Goal: Check status: Check status

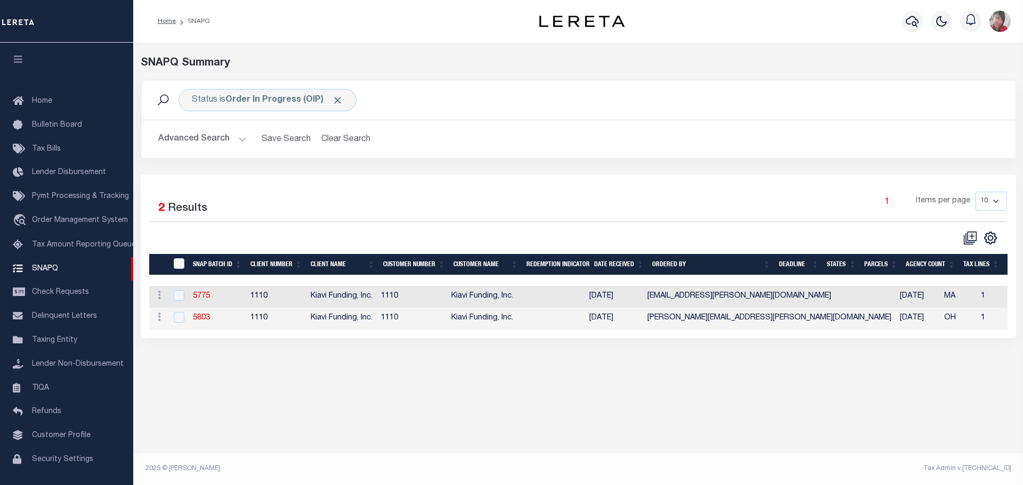
scroll to position [34, 0]
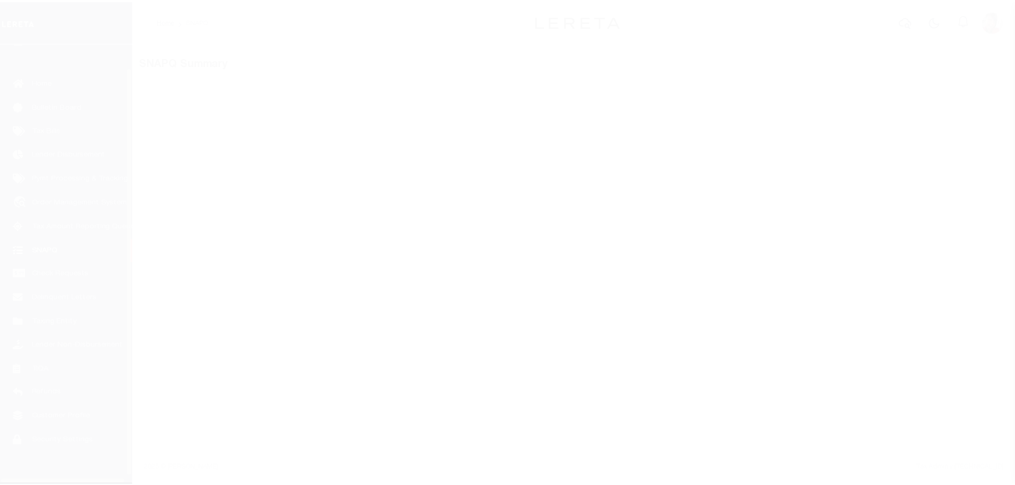
scroll to position [34, 0]
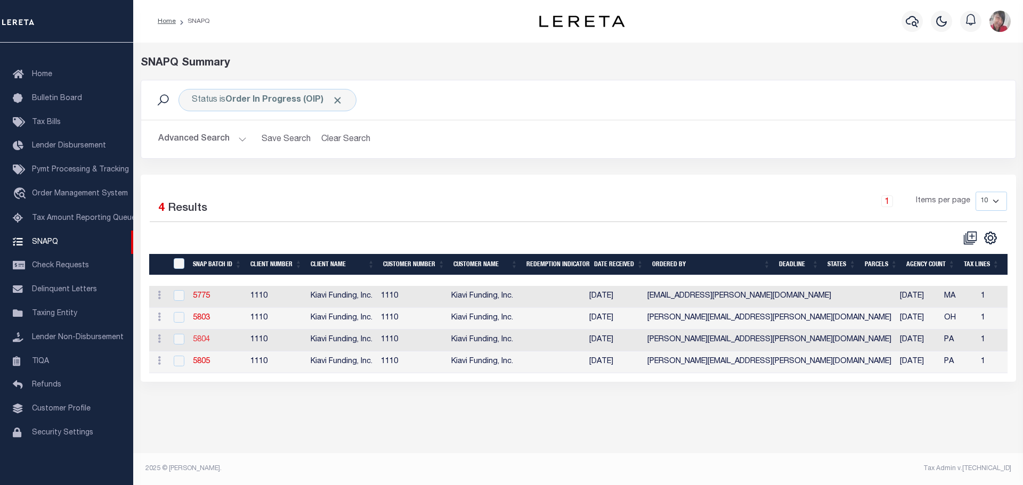
click at [199, 344] on link "5804" at bounding box center [201, 339] width 17 height 7
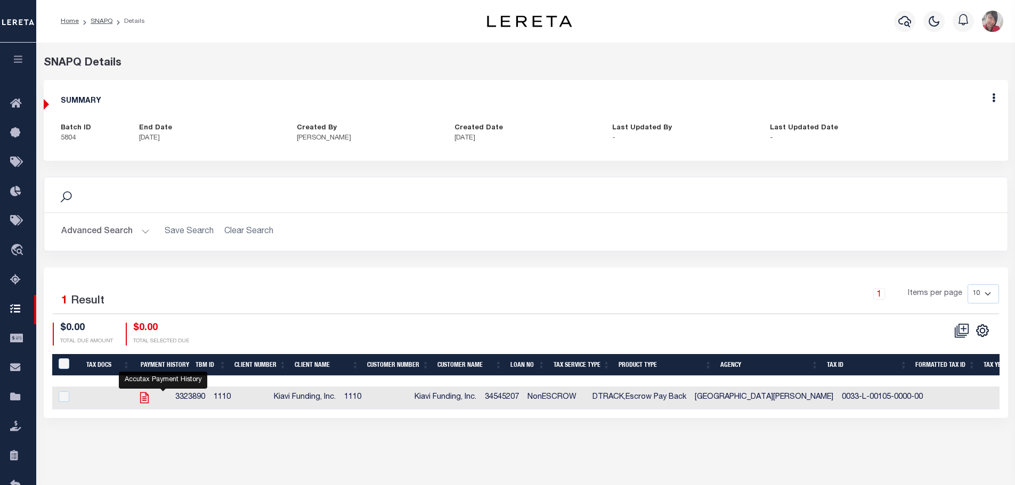
click at [151, 403] on icon "" at bounding box center [144, 398] width 14 height 14
checkbox input "true"
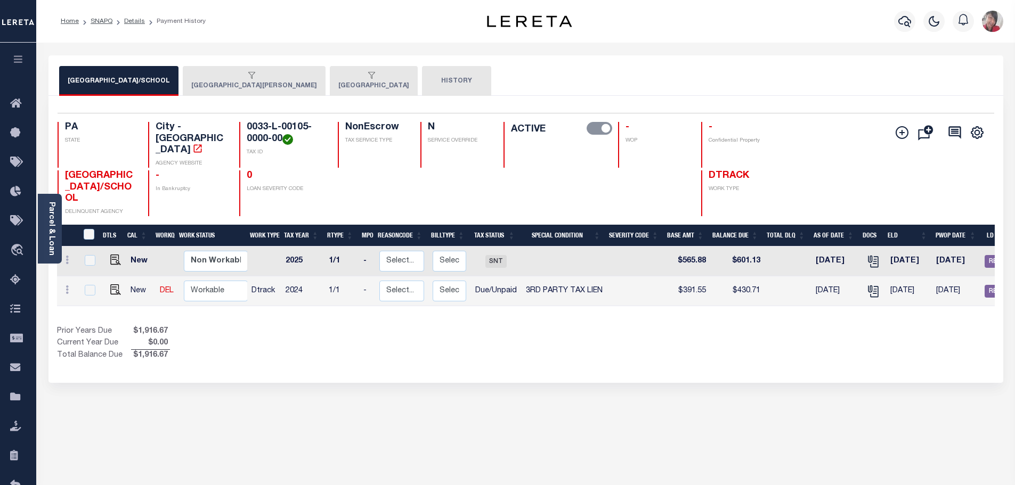
click at [198, 72] on div "button" at bounding box center [252, 76] width 122 height 10
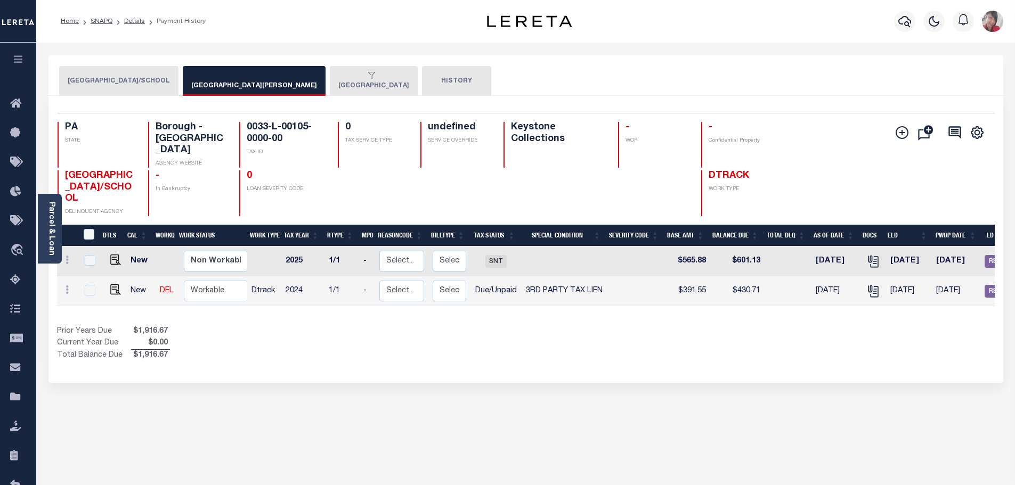
click at [330, 88] on button "ALLEGHENY COUNTY" at bounding box center [374, 81] width 88 height 30
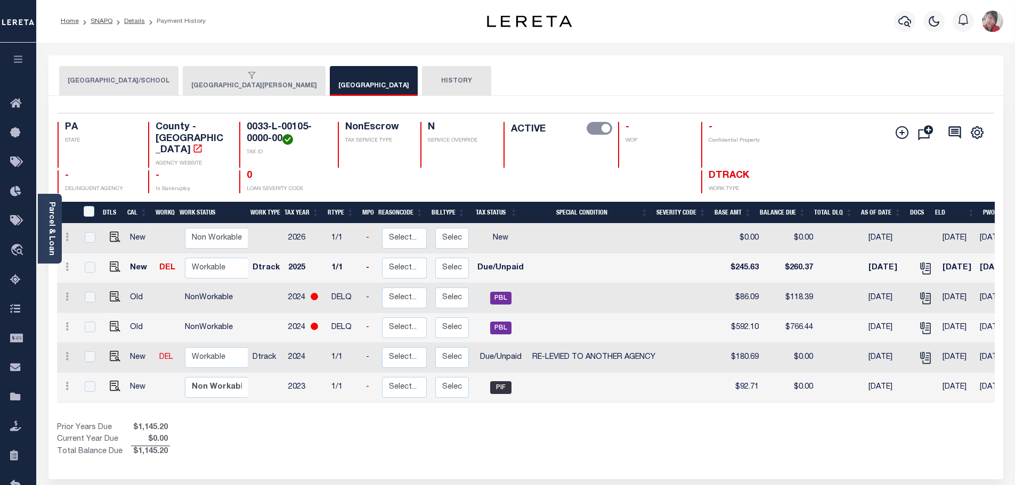
click at [131, 25] on li "Details" at bounding box center [128, 22] width 33 height 10
click at [128, 20] on link "Details" at bounding box center [134, 21] width 21 height 6
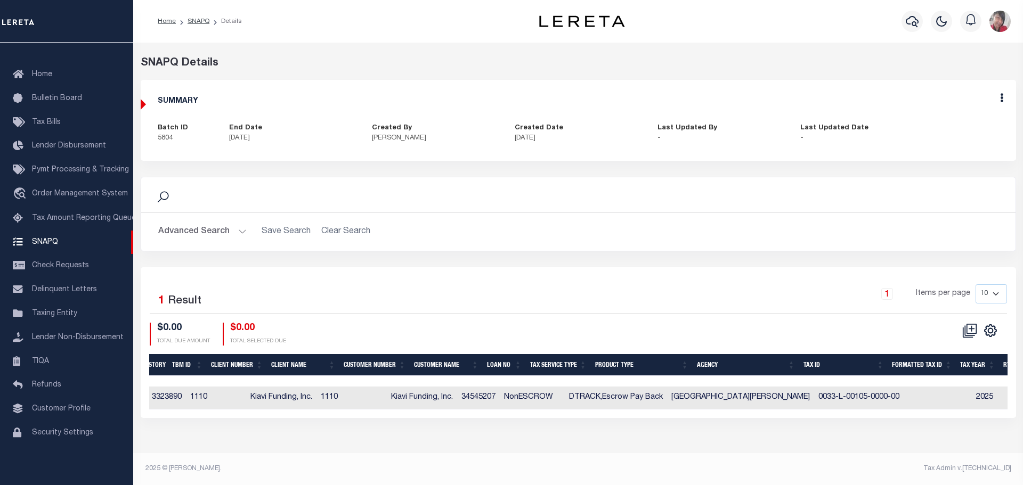
scroll to position [0, 66]
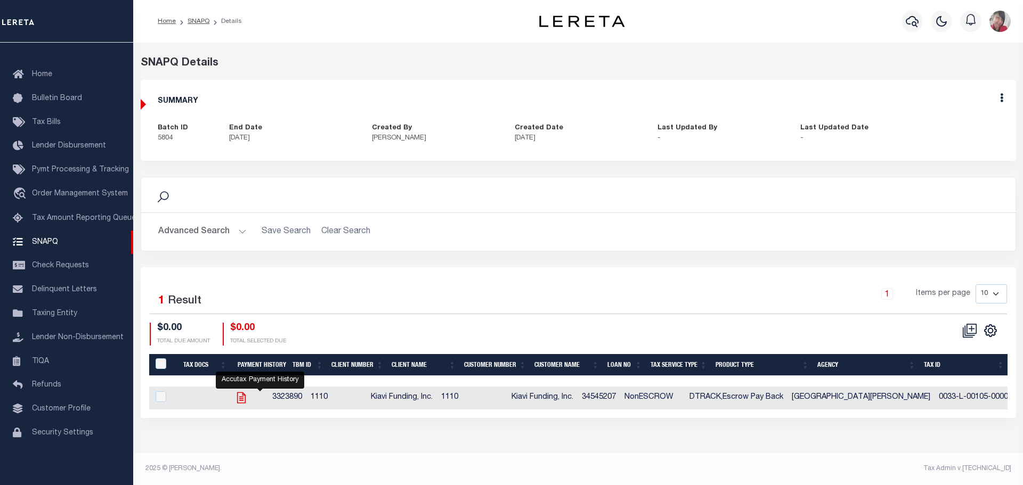
click at [246, 398] on icon "" at bounding box center [241, 398] width 9 height 11
checkbox input "true"
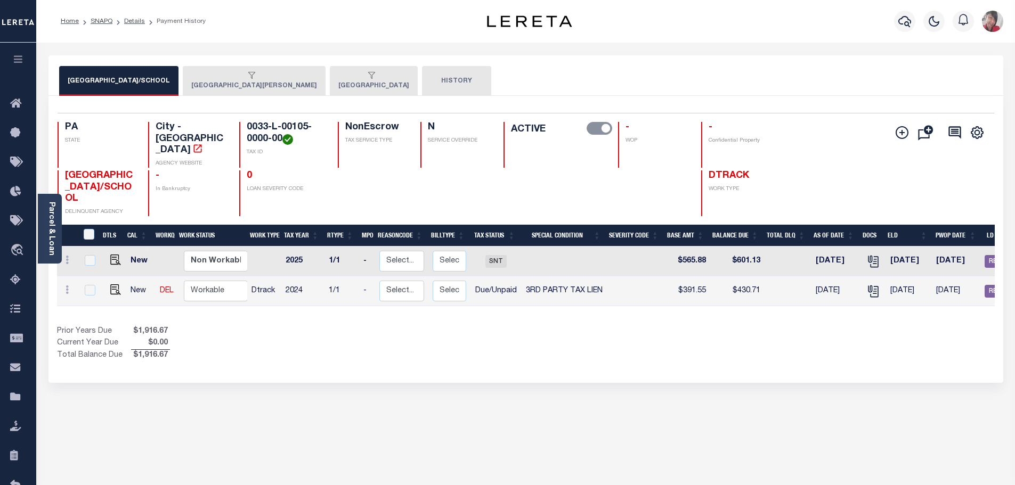
click at [230, 77] on div "button" at bounding box center [252, 76] width 122 height 10
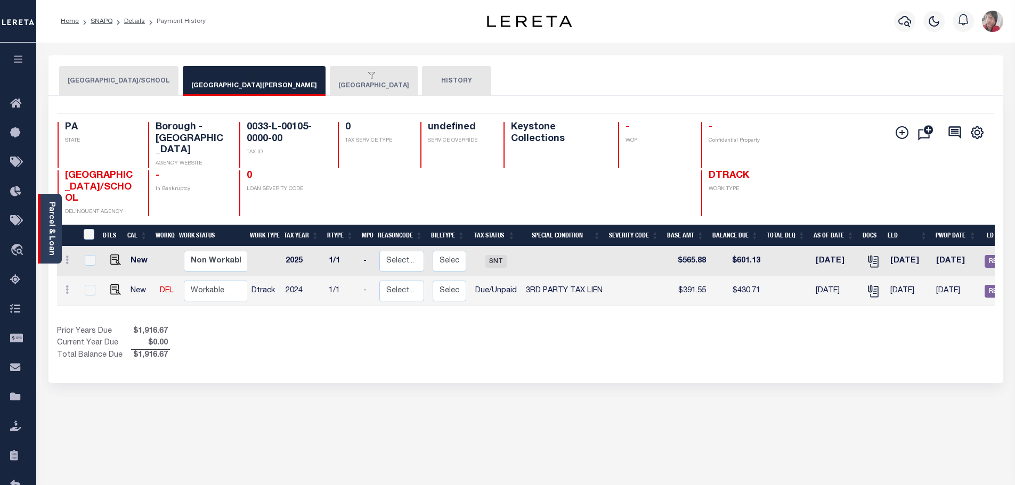
click at [54, 226] on link "Parcel & Loan" at bounding box center [50, 229] width 7 height 54
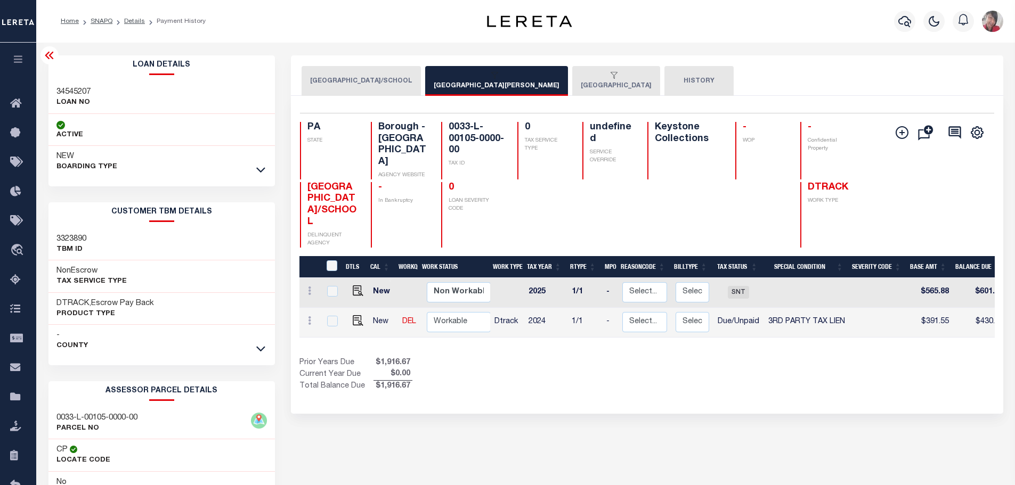
click at [130, 17] on li "Details" at bounding box center [128, 22] width 33 height 10
click at [360, 77] on button "PITTSBURGH CITY/SCHOOL" at bounding box center [361, 81] width 119 height 30
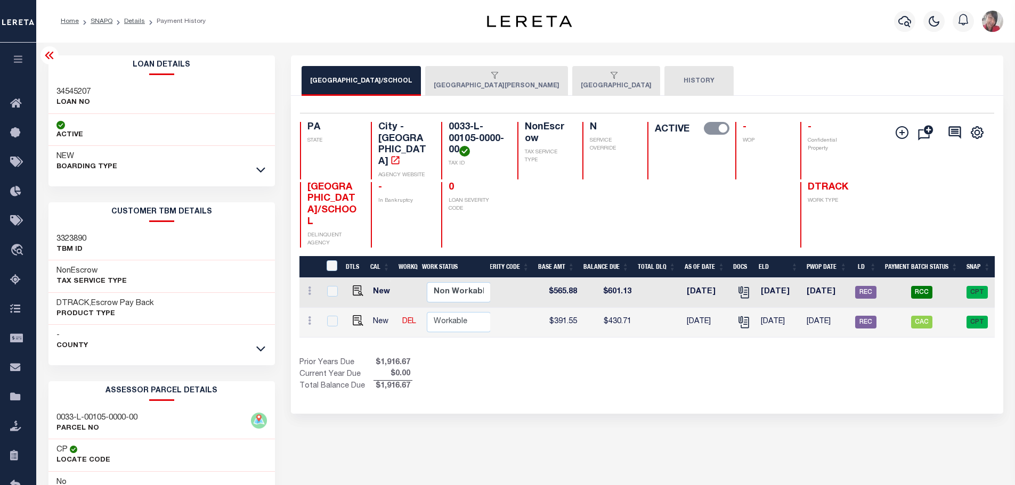
click at [555, 80] on div "button" at bounding box center [495, 76] width 122 height 10
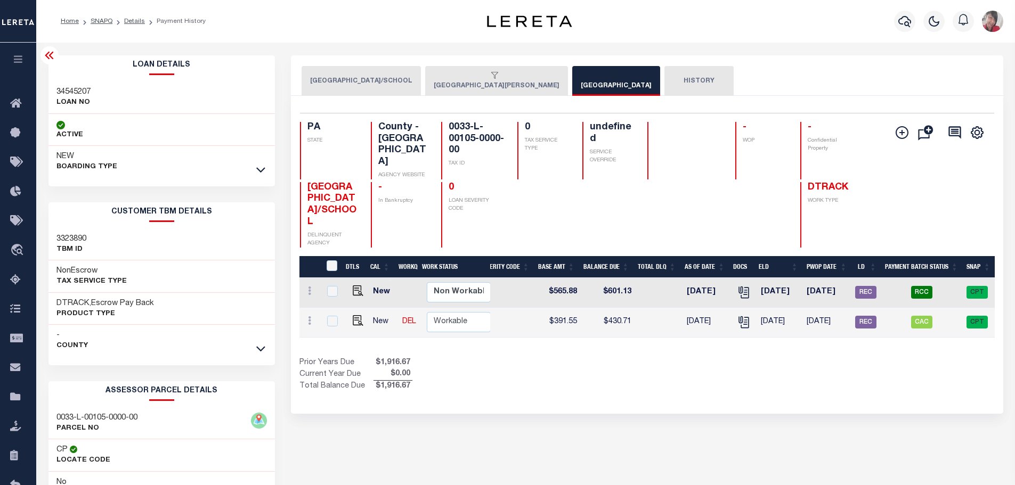
click at [497, 80] on button "MOUNT OLIVER BOROUGH" at bounding box center [496, 81] width 143 height 30
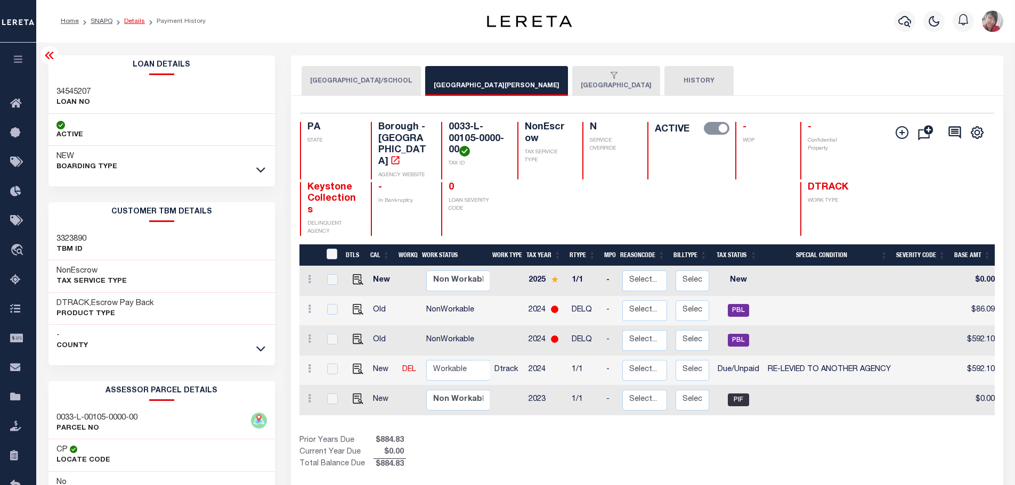
click at [139, 21] on link "Details" at bounding box center [134, 21] width 21 height 6
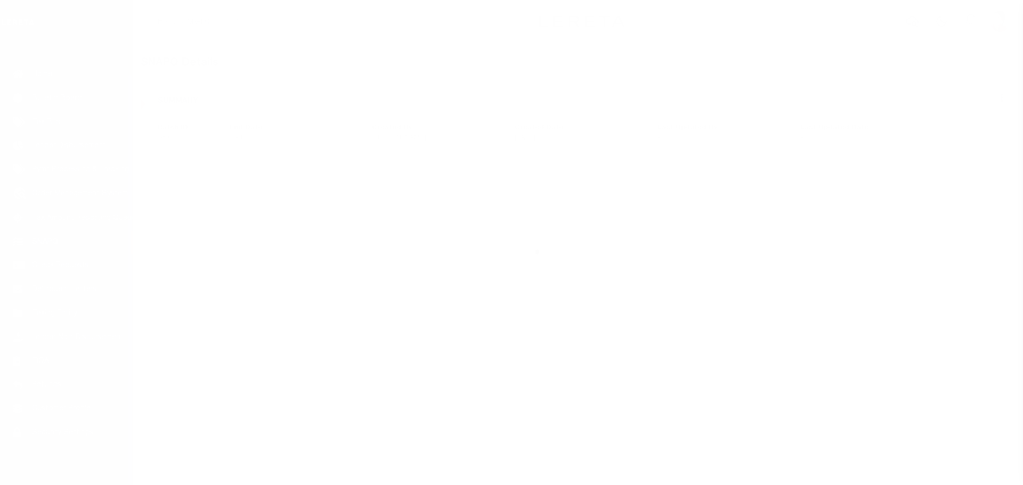
scroll to position [34, 0]
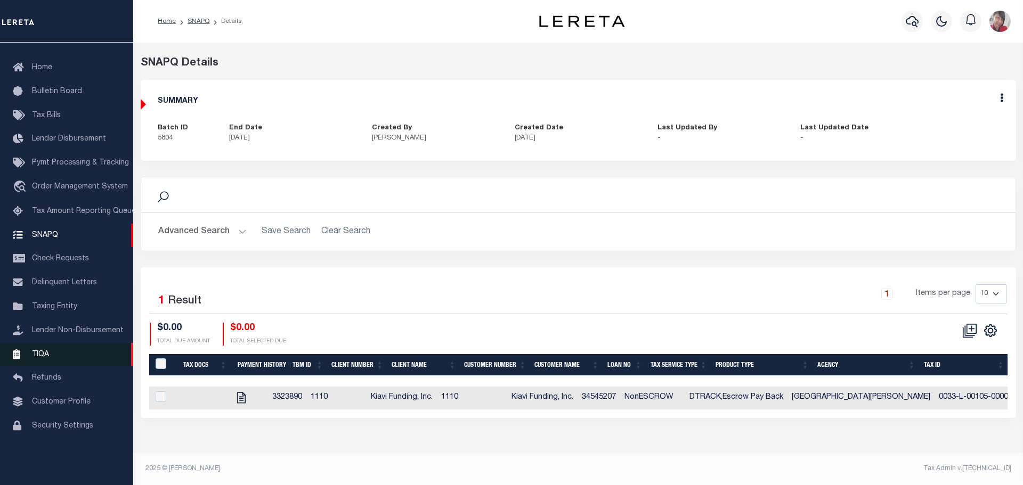
click at [46, 355] on span "TIQA" at bounding box center [40, 354] width 17 height 7
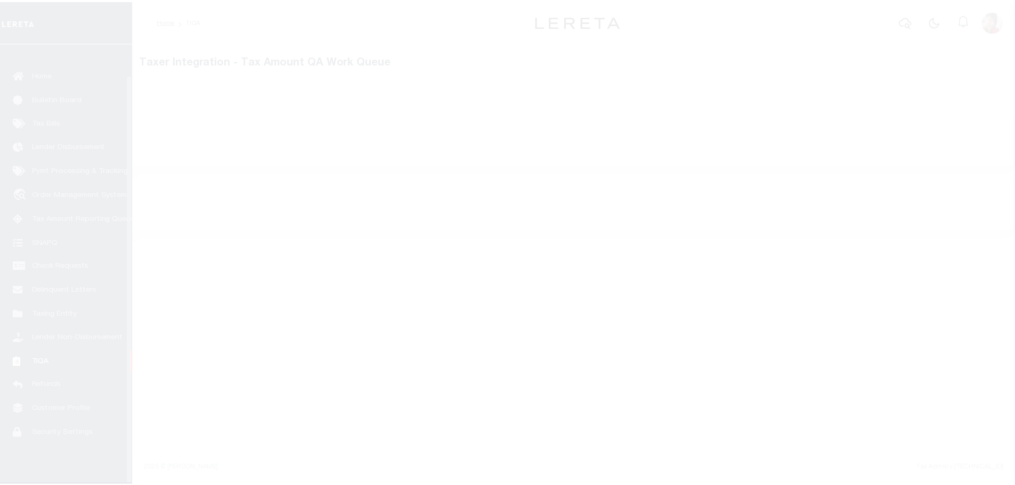
scroll to position [34, 0]
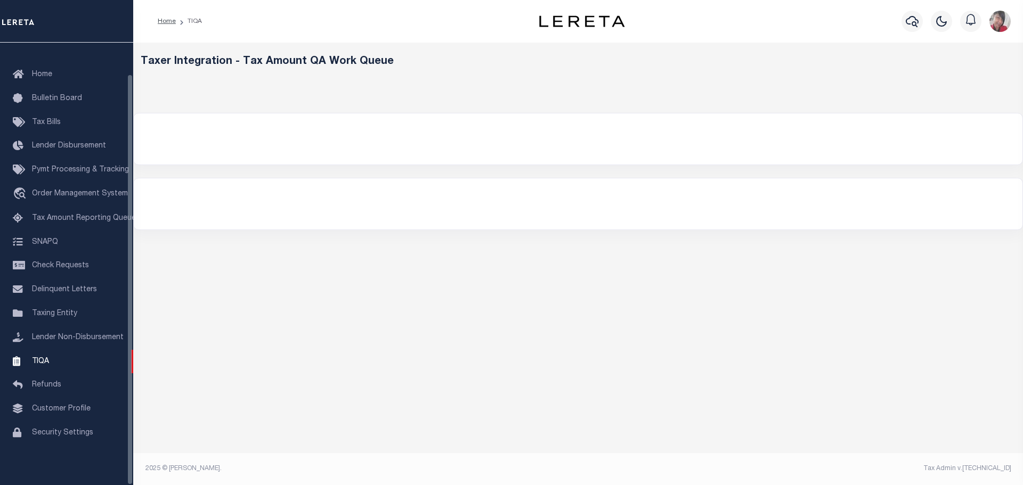
select select "200"
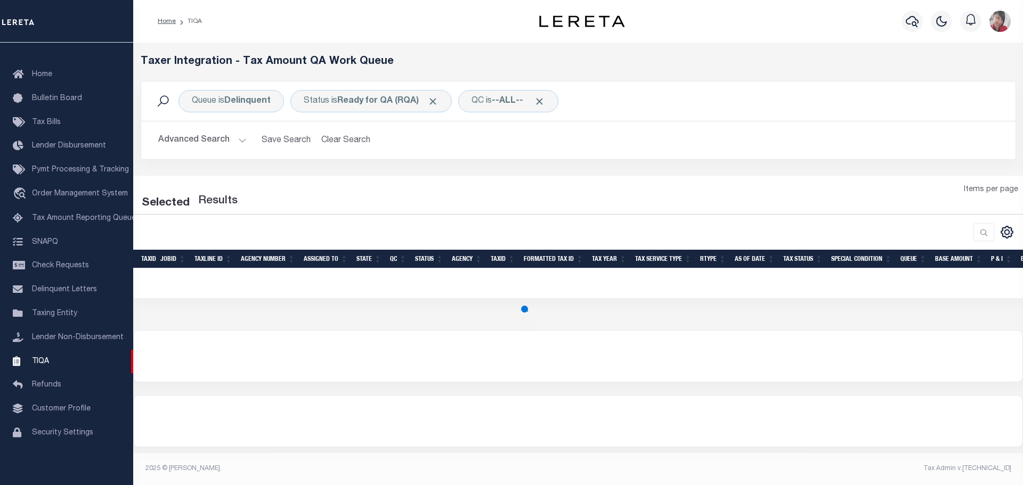
select select "200"
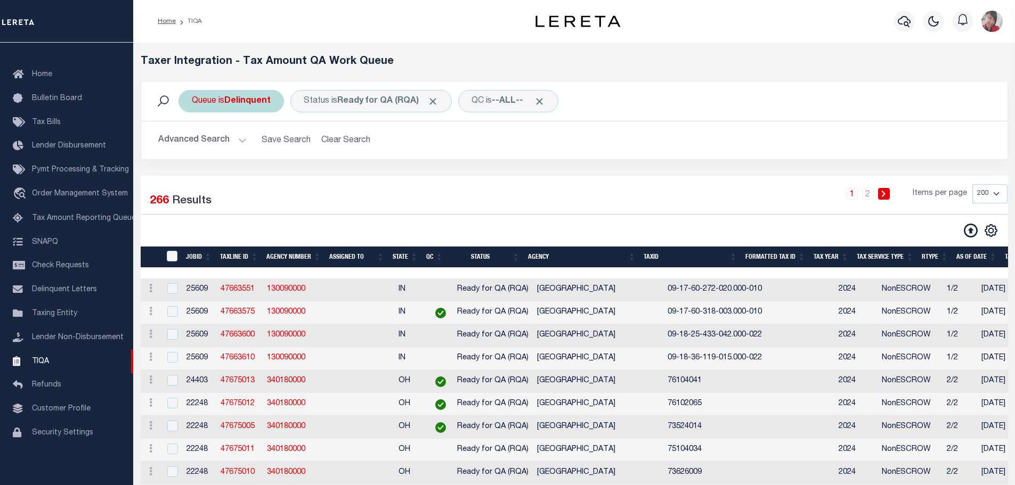
click at [252, 101] on b "Delinquent" at bounding box center [247, 101] width 46 height 9
select select "DEL"
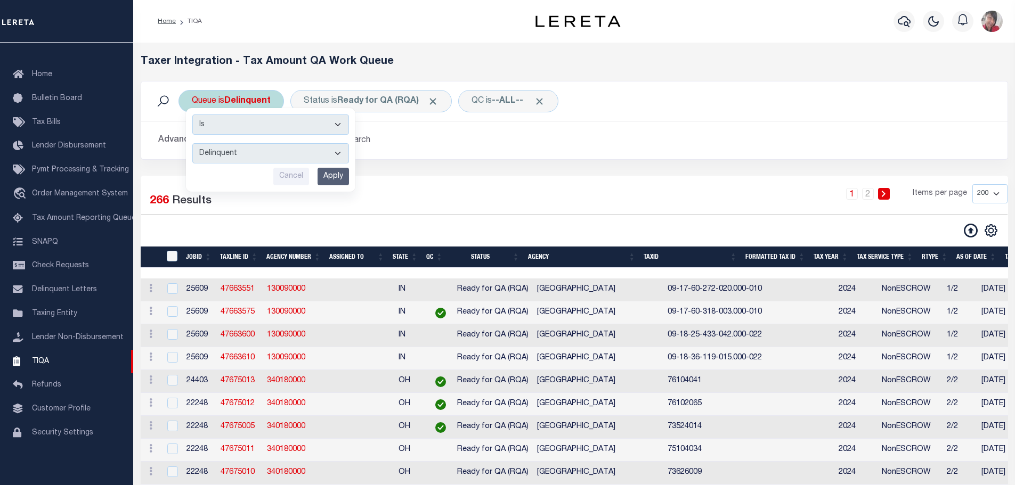
click at [338, 157] on select "--ALL-- Delinquent Escrow" at bounding box center [270, 153] width 157 height 20
click at [533, 134] on h2 "Advanced Search Save Search Clear Search" at bounding box center [574, 140] width 849 height 21
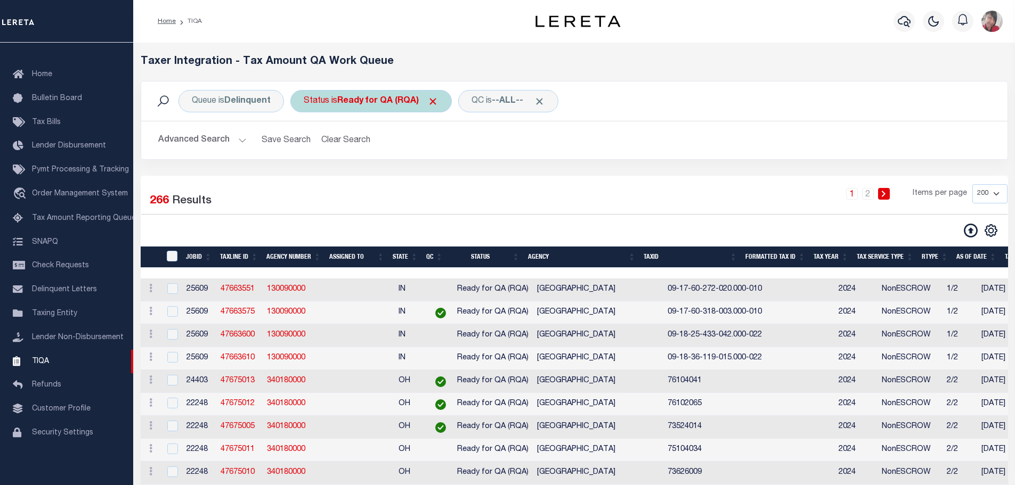
click at [338, 106] on div "Status is Ready for QA (RQA)" at bounding box center [370, 101] width 161 height 22
select select "RQA"
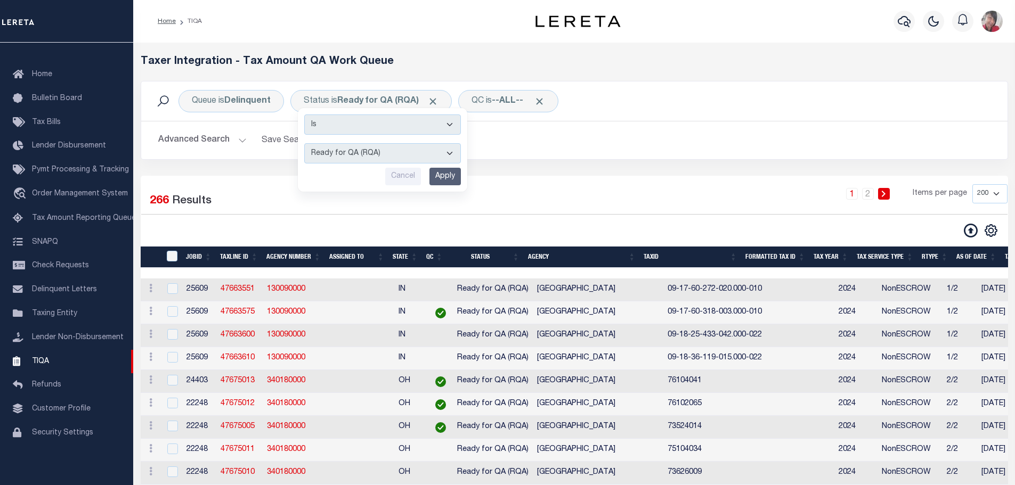
drag, startPoint x: 487, startPoint y: 139, endPoint x: 496, endPoint y: 116, distance: 24.5
click at [487, 132] on h2 "Advanced Search Save Search Clear Search" at bounding box center [574, 140] width 849 height 21
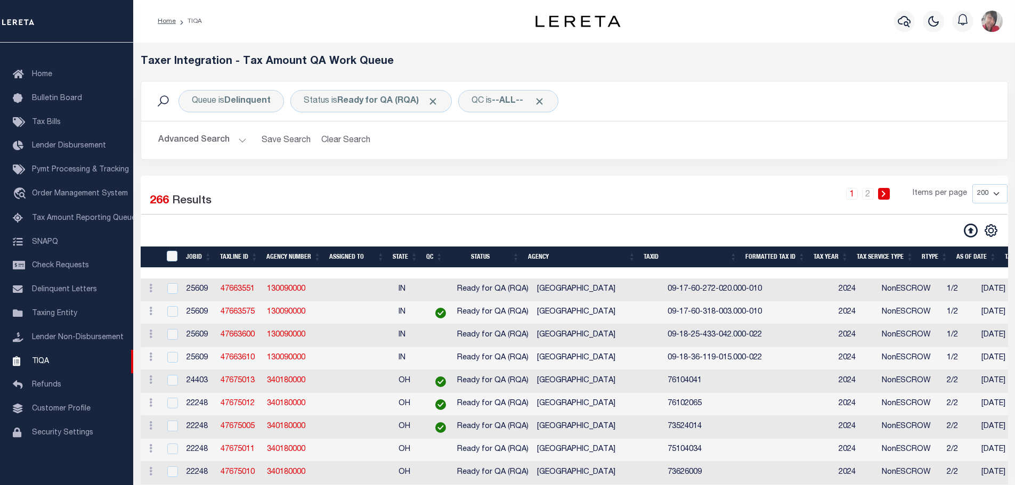
drag, startPoint x: 491, startPoint y: 103, endPoint x: 492, endPoint y: 114, distance: 10.8
click at [493, 115] on div "Queue is Delinquent Status is Ready for QA (RQA) Is Contains AI - Bot Exception…" at bounding box center [574, 101] width 867 height 39
click at [489, 106] on div "QC is --ALL--" at bounding box center [508, 101] width 100 height 22
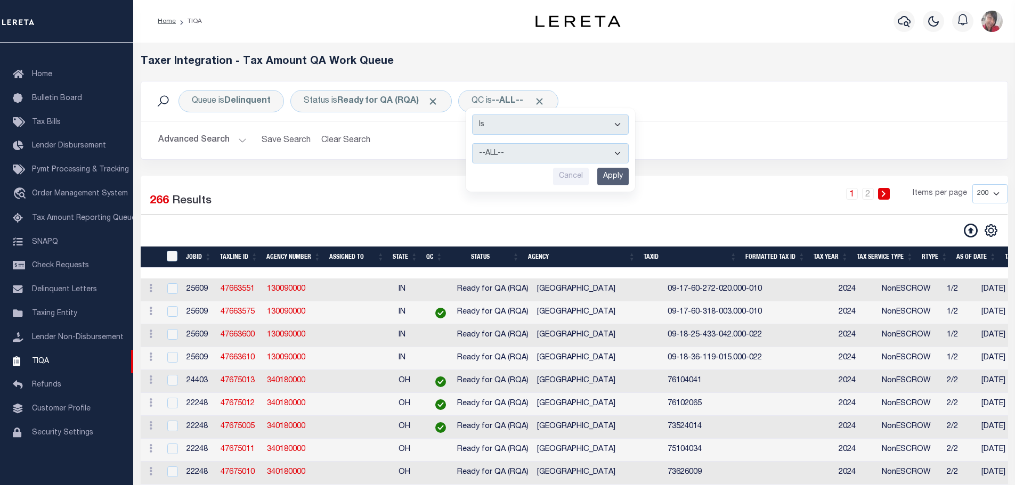
drag, startPoint x: 724, startPoint y: 102, endPoint x: 668, endPoint y: 94, distance: 56.5
click at [723, 101] on div "Queue is Delinquent Status is Ready for QA (RQA) QC is --ALL-- Is Contains --AL…" at bounding box center [574, 101] width 849 height 22
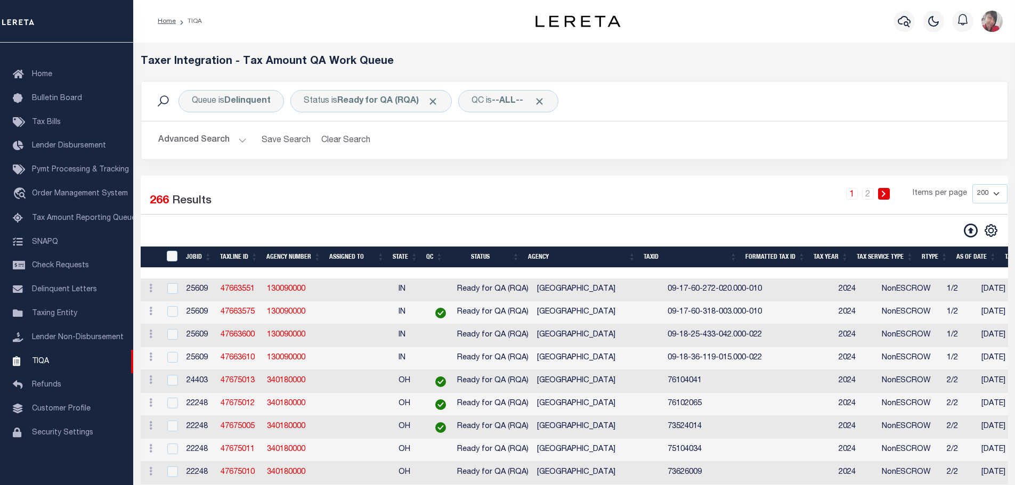
click at [241, 136] on button "Advanced Search" at bounding box center [202, 140] width 88 height 21
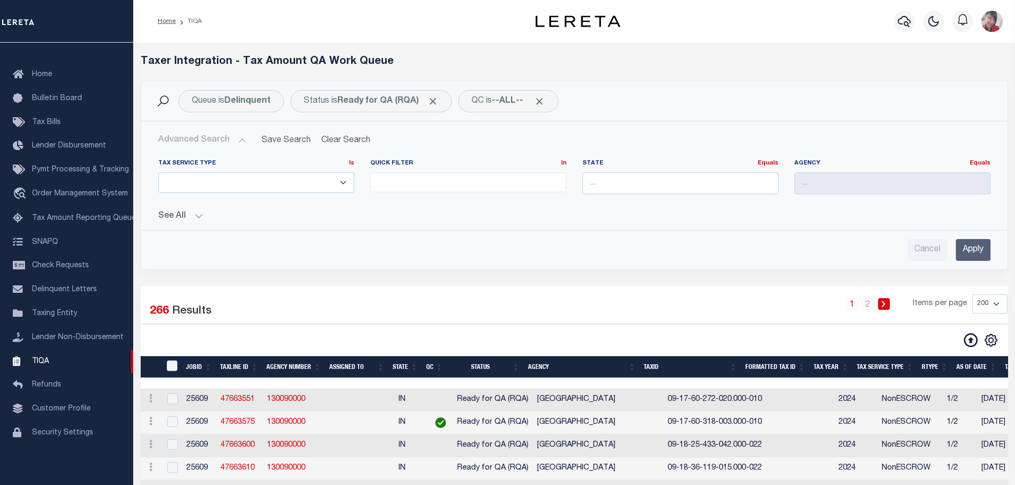
click at [200, 215] on button "See All" at bounding box center [574, 217] width 832 height 10
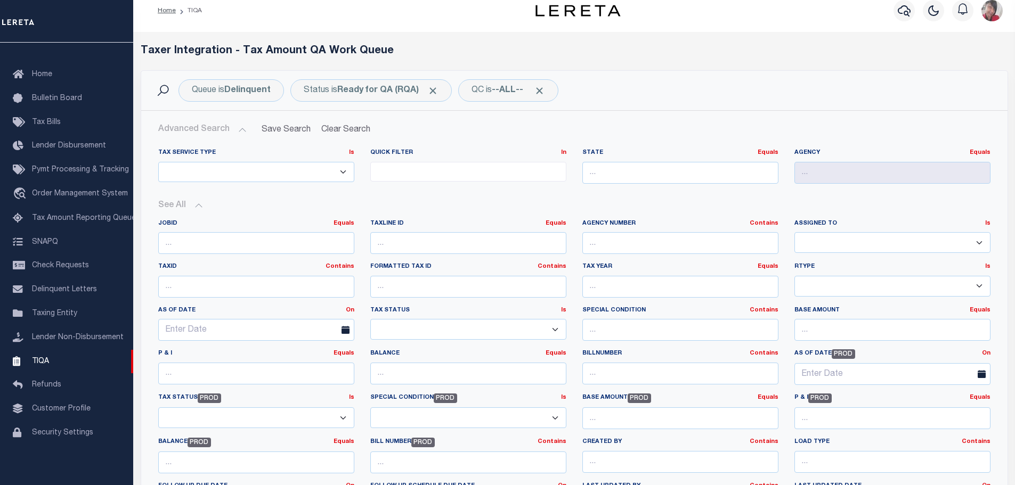
scroll to position [0, 0]
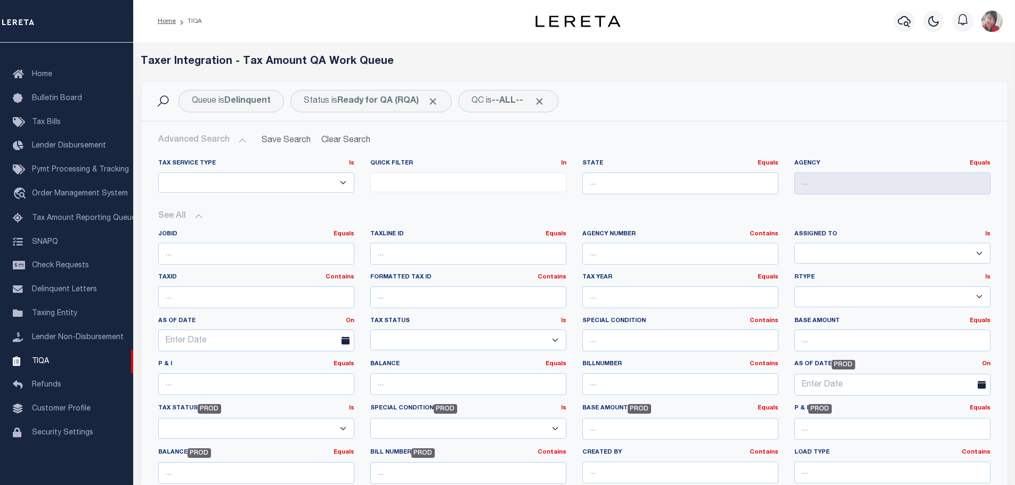
click at [237, 139] on button "Advanced Search" at bounding box center [202, 140] width 88 height 21
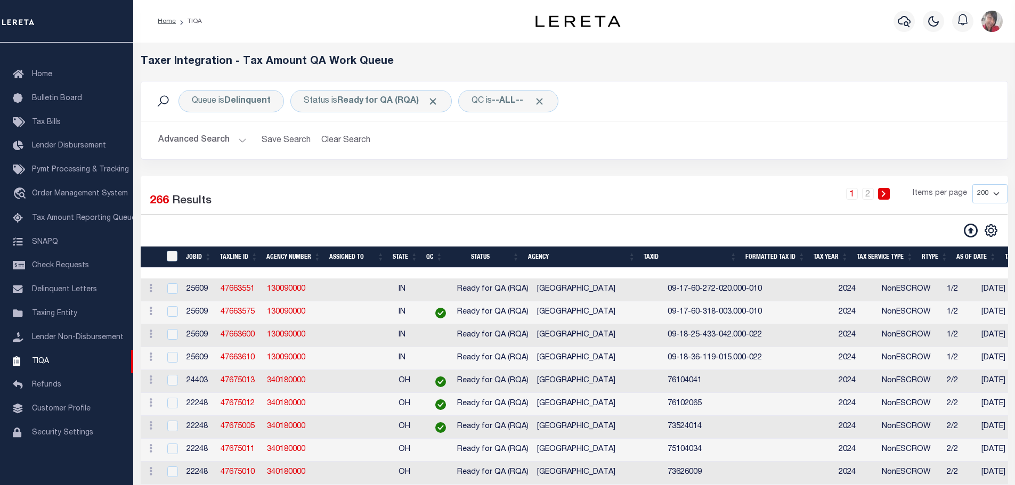
click at [883, 194] on icon at bounding box center [883, 194] width 5 height 6
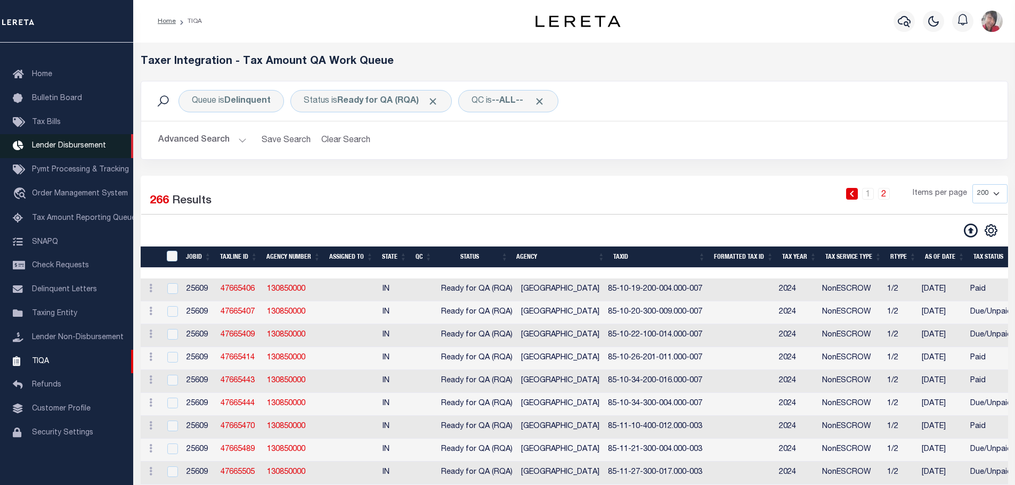
click at [51, 144] on span "Lender Disbursement" at bounding box center [69, 145] width 74 height 7
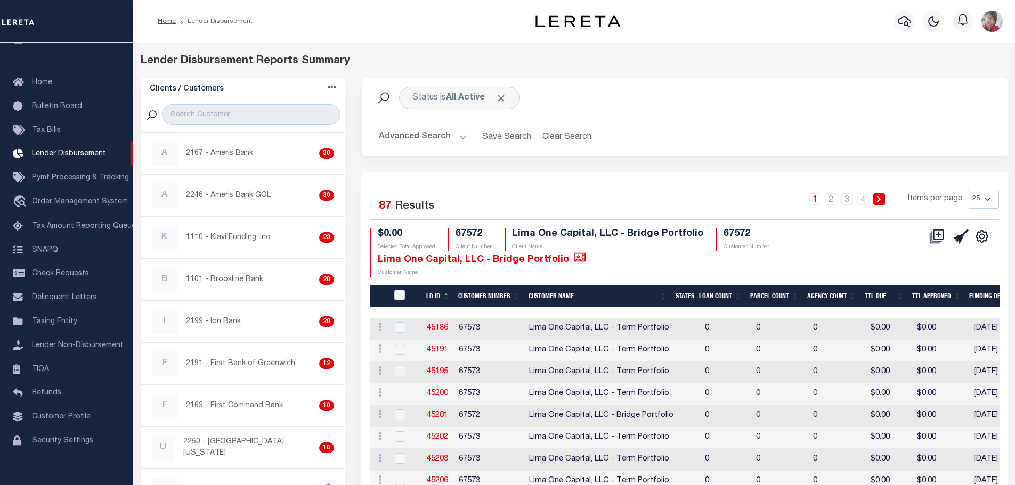
scroll to position [320, 0]
click at [263, 240] on p "1110 - Kiavi Funding, Inc." at bounding box center [229, 238] width 86 height 11
checkbox input "true"
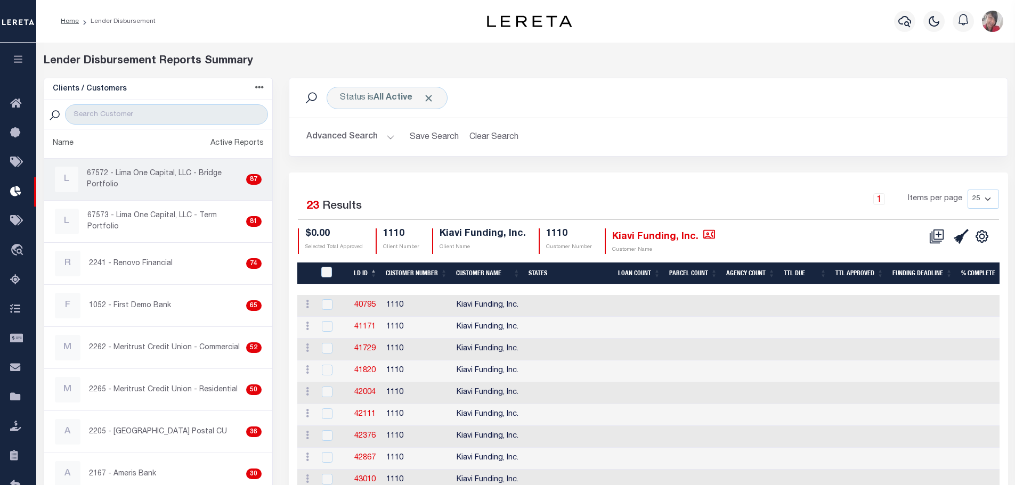
click at [145, 177] on p "67572 - Lima One Capital, LLC - Bridge Portfolio" at bounding box center [164, 179] width 155 height 22
checkbox input "true"
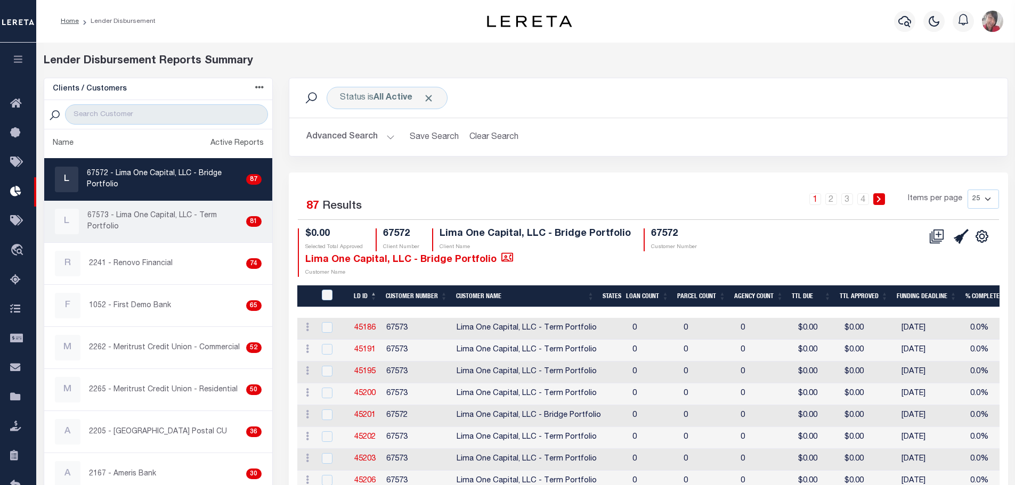
click at [161, 216] on p "67573 - Lima One Capital, LLC - Term Portfolio" at bounding box center [164, 222] width 155 height 22
checkbox input "true"
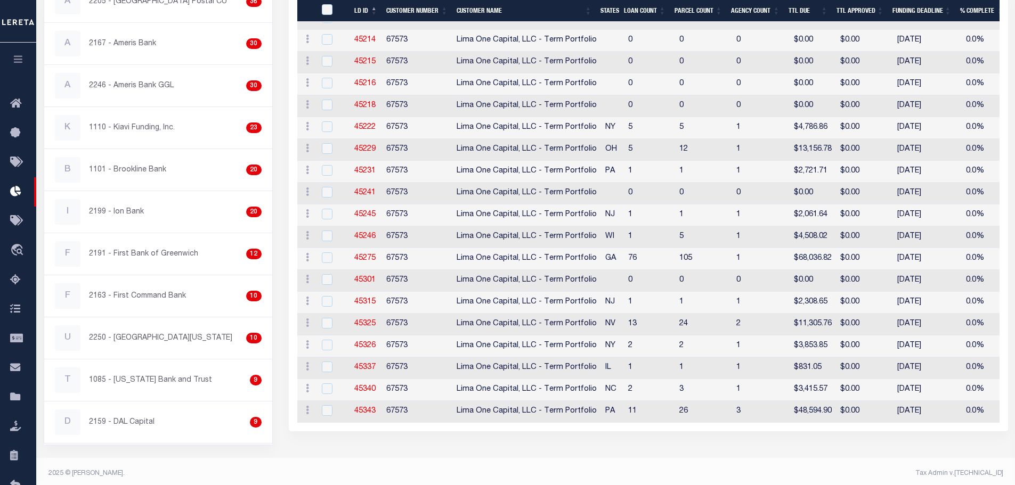
scroll to position [435, 0]
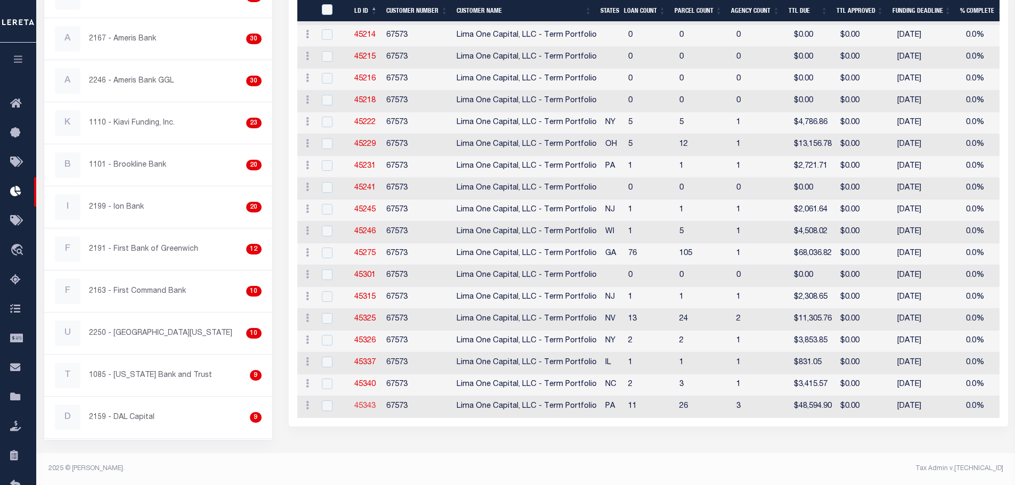
click at [371, 405] on link "45343" at bounding box center [364, 406] width 21 height 7
checkbox input "true"
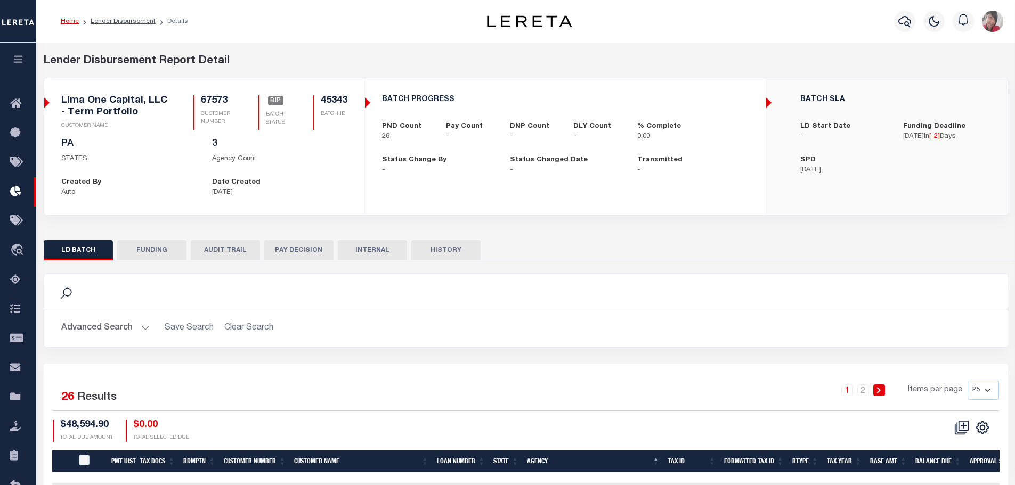
click at [150, 251] on button "FUNDING" at bounding box center [151, 250] width 69 height 20
type input "$0"
type input "[DATE]"
select select "100"
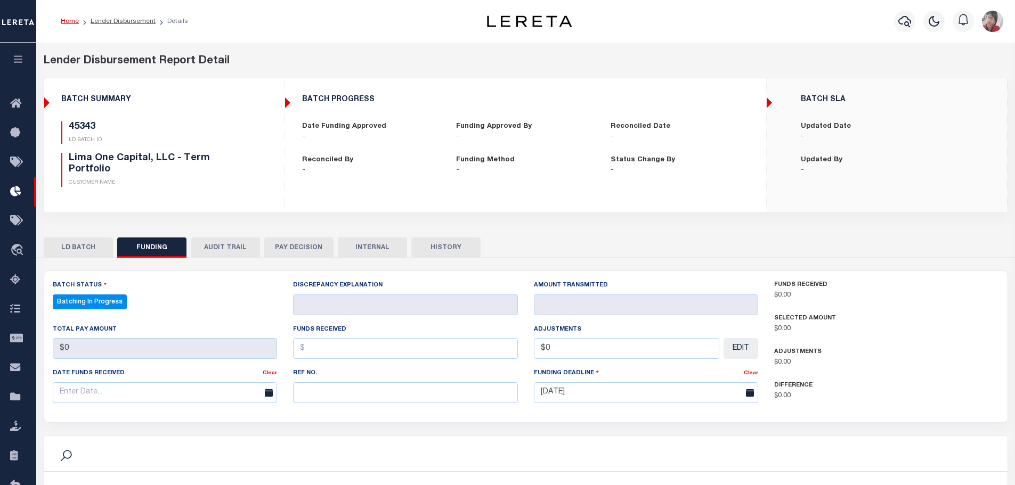
select select "100"
click at [90, 247] on button "LD BATCH" at bounding box center [78, 248] width 69 height 20
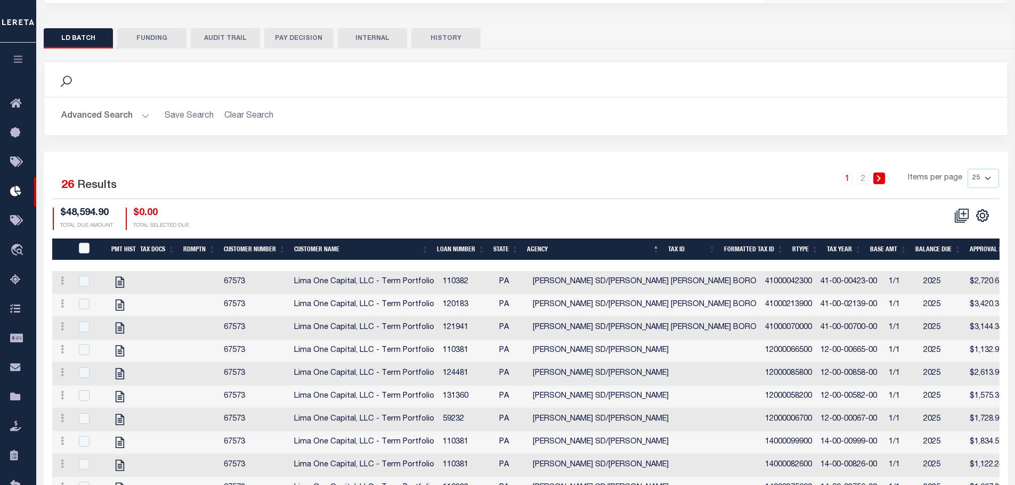
scroll to position [213, 0]
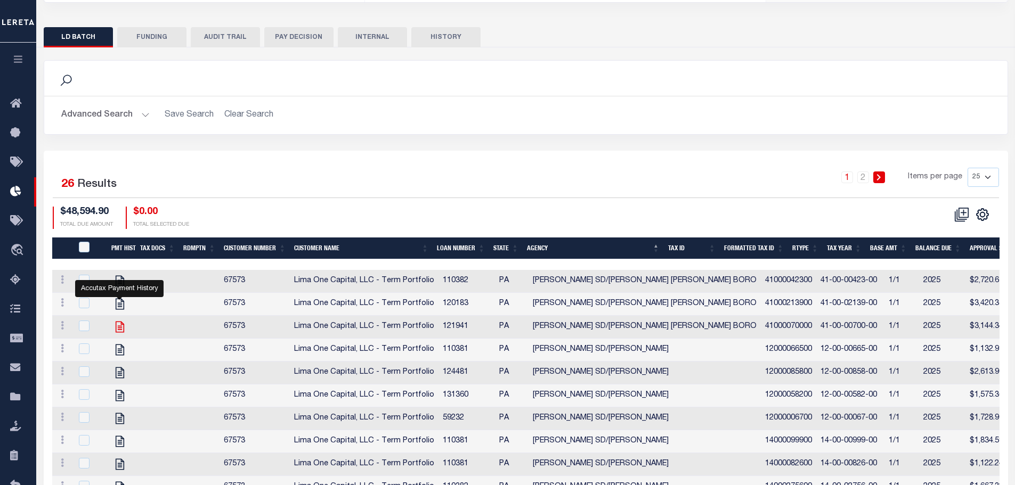
click at [123, 330] on icon "" at bounding box center [120, 327] width 14 height 14
checkbox input "true"
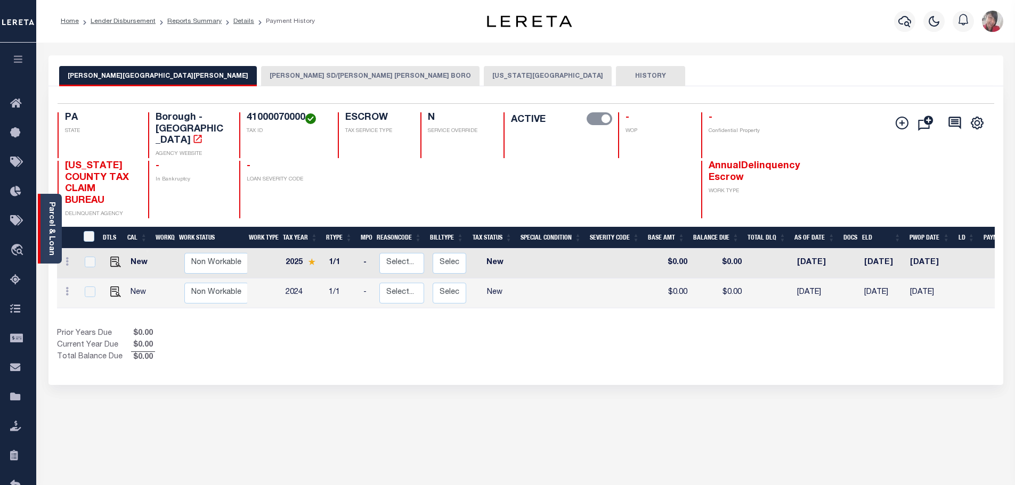
click at [56, 234] on div "Parcel & Loan" at bounding box center [50, 229] width 24 height 70
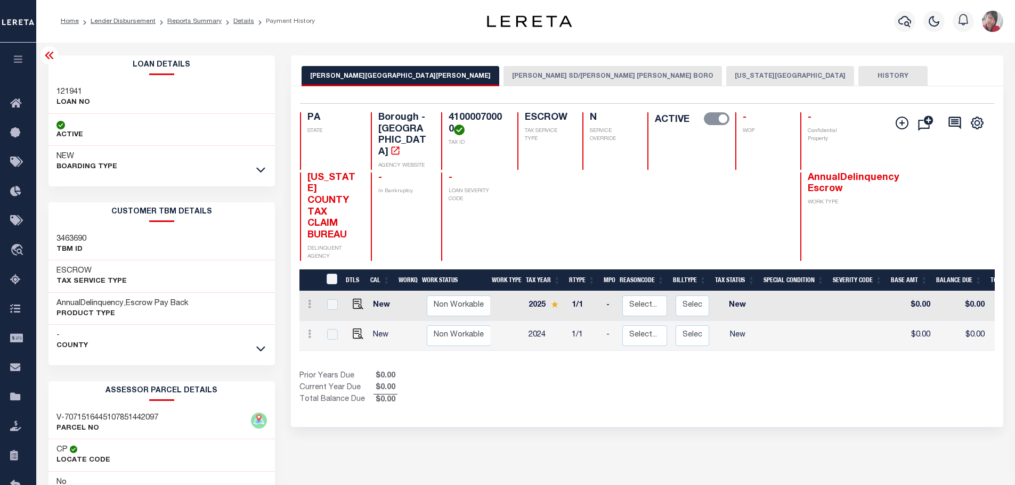
click at [19, 56] on icon "button" at bounding box center [18, 59] width 12 height 10
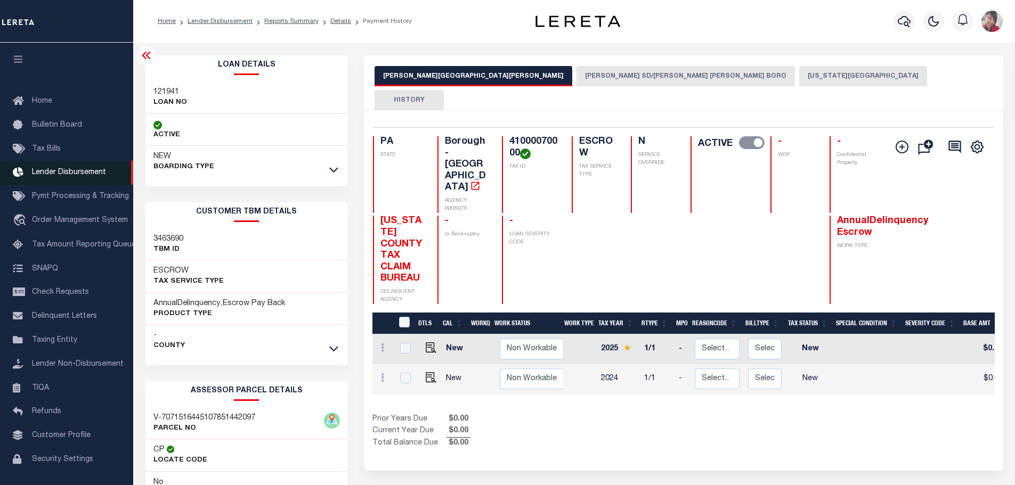
click at [63, 180] on link "Lender Disbursement" at bounding box center [66, 173] width 133 height 24
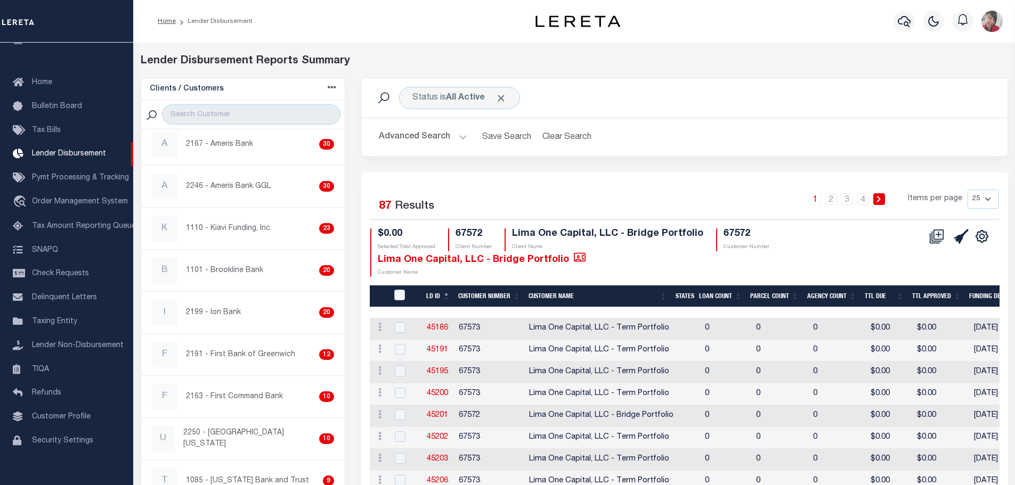
scroll to position [373, 0]
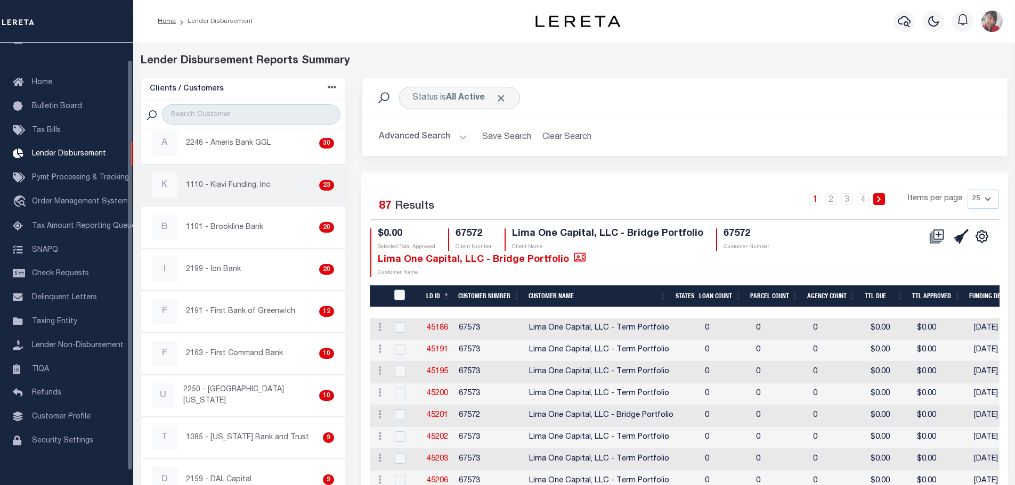
click at [234, 179] on div "K 1110 - Kiavi Funding, Inc. 23" at bounding box center [243, 186] width 183 height 26
checkbox input "true"
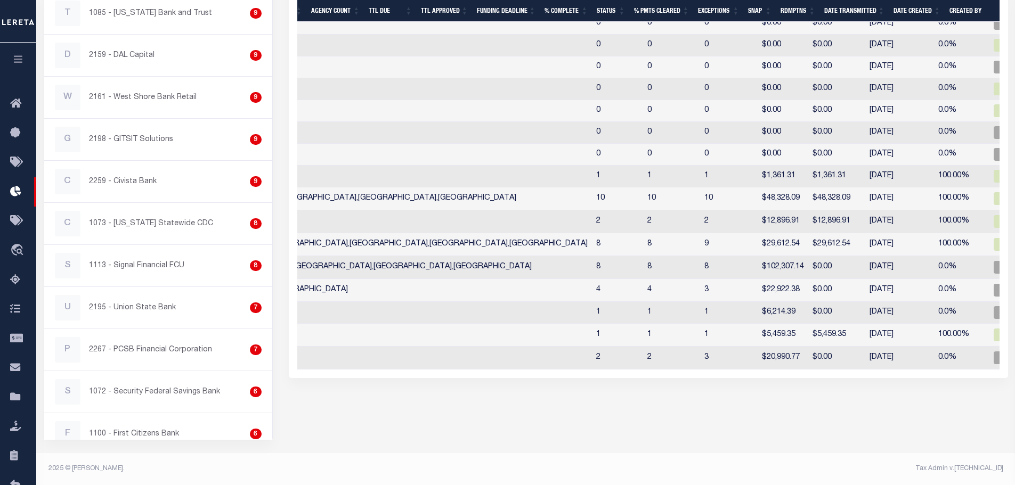
scroll to position [0, 392]
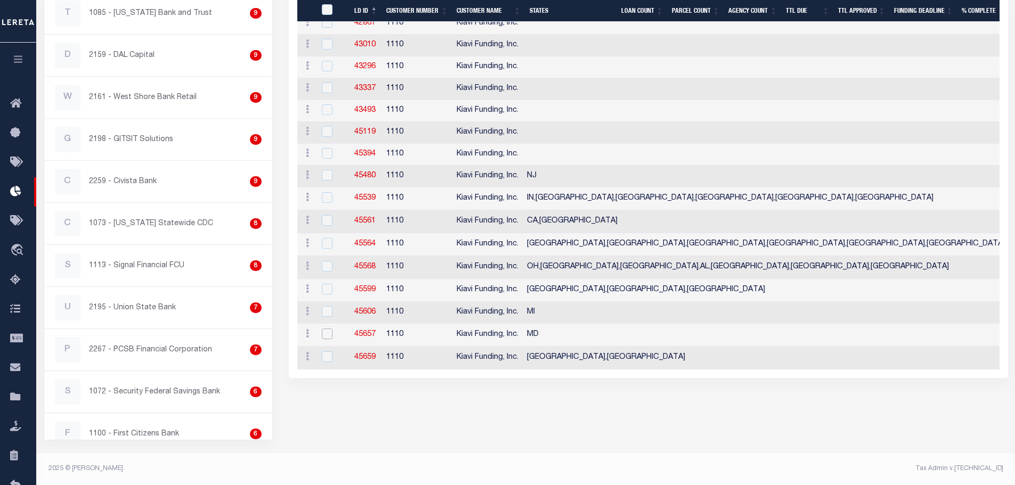
click at [325, 336] on input "checkbox" at bounding box center [327, 334] width 11 height 11
checkbox input "true"
